Goal: Transaction & Acquisition: Purchase product/service

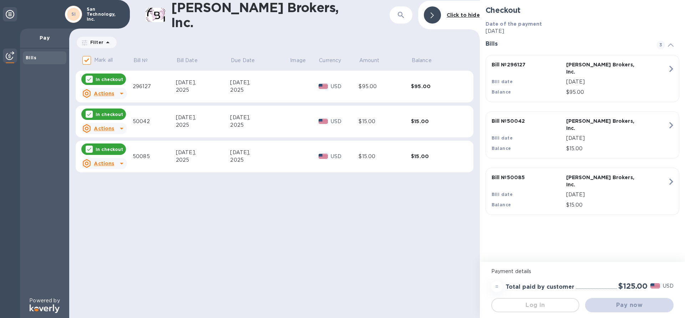
checkbox input "false"
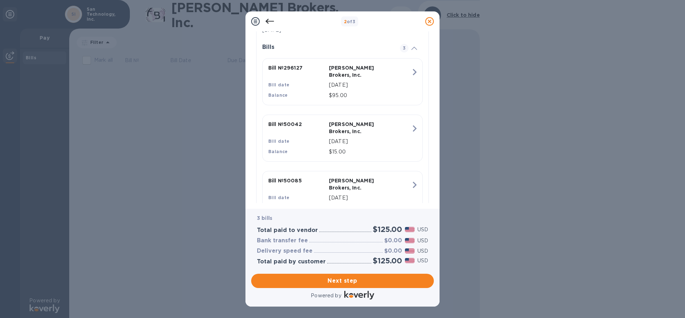
scroll to position [180, 0]
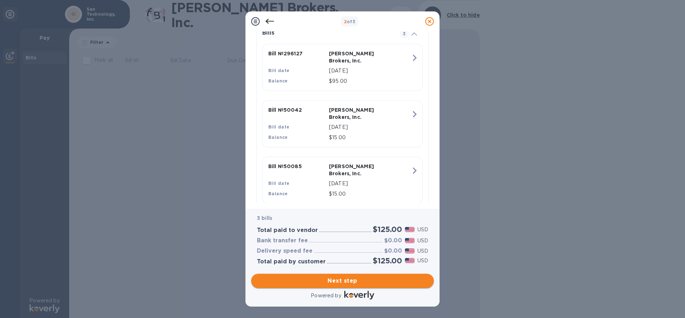
click at [344, 277] on span "Next step" at bounding box center [342, 281] width 171 height 9
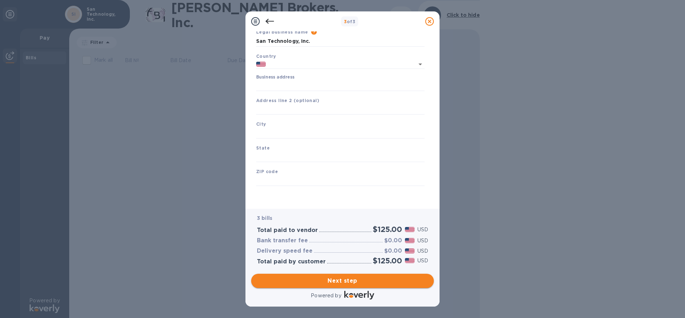
scroll to position [39, 0]
type input "[GEOGRAPHIC_DATA]"
click at [298, 81] on input "Business address" at bounding box center [340, 85] width 168 height 11
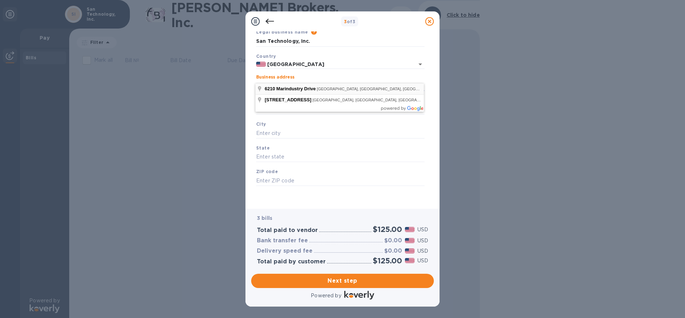
type input "[STREET_ADDRESS]"
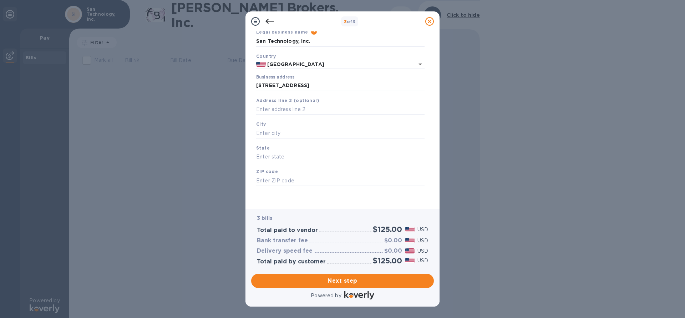
type input "[GEOGRAPHIC_DATA]"
type input "CA"
type input "92121"
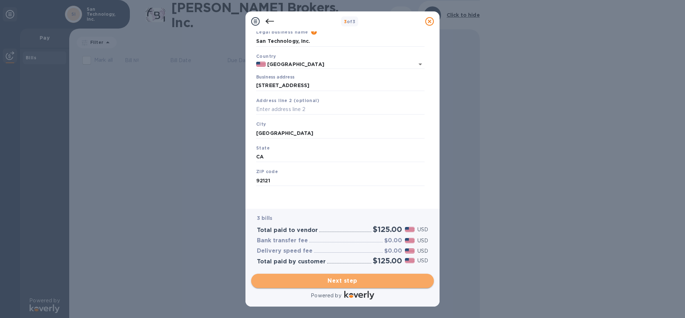
click at [349, 277] on span "Next step" at bounding box center [342, 281] width 171 height 9
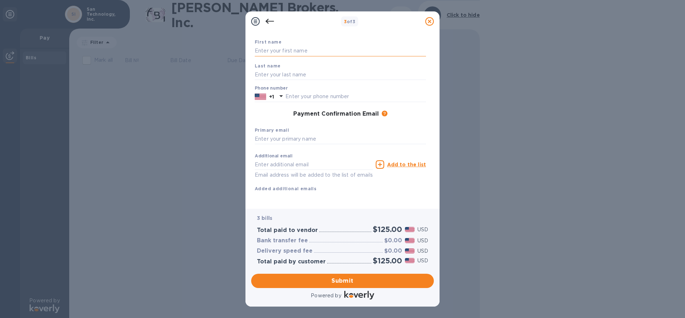
click at [307, 49] on input "text" at bounding box center [340, 51] width 171 height 11
type input "Nami"
type input "Burns"
type input "8585509000"
click at [349, 280] on span "Submit" at bounding box center [342, 281] width 171 height 9
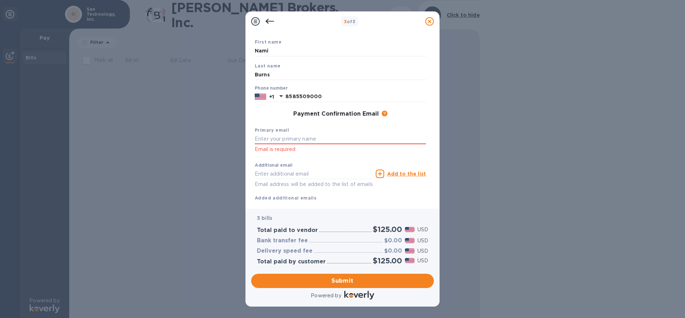
scroll to position [49, 0]
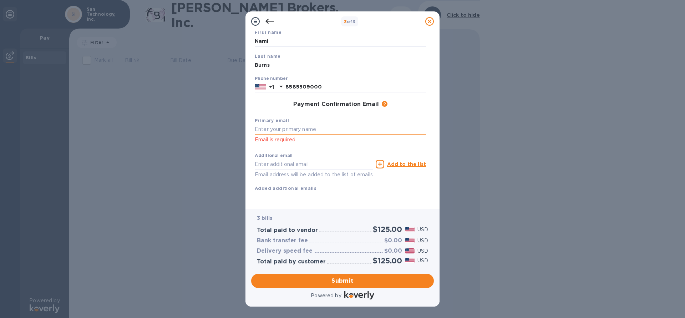
click at [297, 134] on input "text" at bounding box center [340, 129] width 171 height 11
type input "[EMAIL_ADDRESS][DOMAIN_NAME]"
click at [347, 150] on div "Additional email Email address will be added to the list of emails" at bounding box center [313, 164] width 121 height 32
click at [346, 278] on span "Submit" at bounding box center [342, 281] width 171 height 9
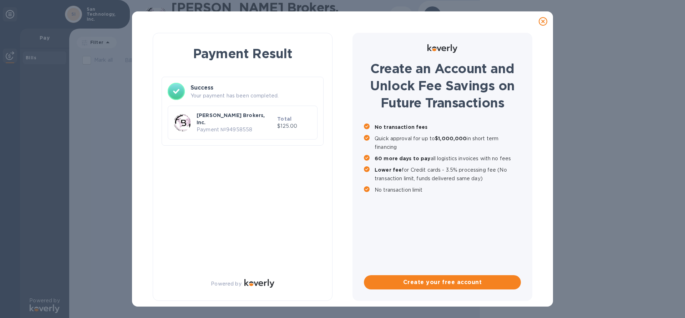
scroll to position [0, 0]
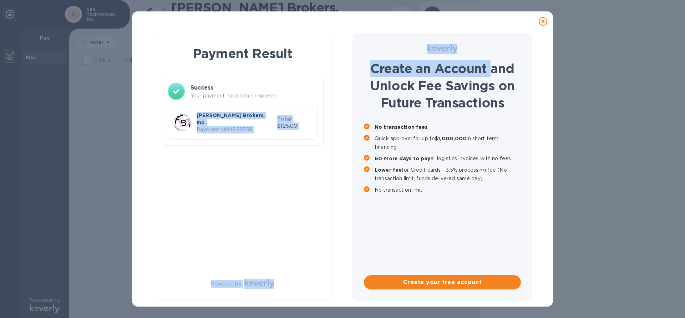
drag, startPoint x: 466, startPoint y: 26, endPoint x: 479, endPoint y: 37, distance: 17.7
click at [489, 36] on div "Payment Result Success Your payment has been completed. [PERSON_NAME] Brokers, …" at bounding box center [342, 158] width 421 height 295
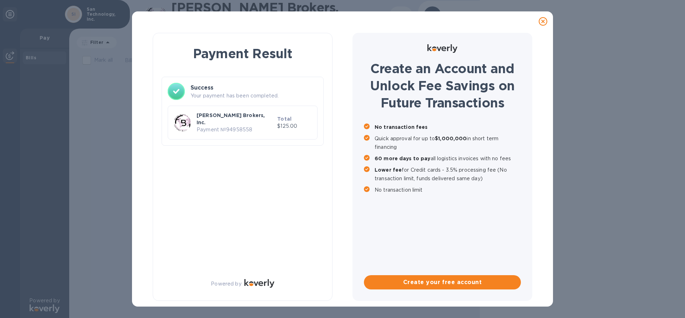
click at [474, 24] on div at bounding box center [342, 21] width 415 height 14
click at [544, 22] on icon at bounding box center [543, 21] width 9 height 9
